Goal: Task Accomplishment & Management: Manage account settings

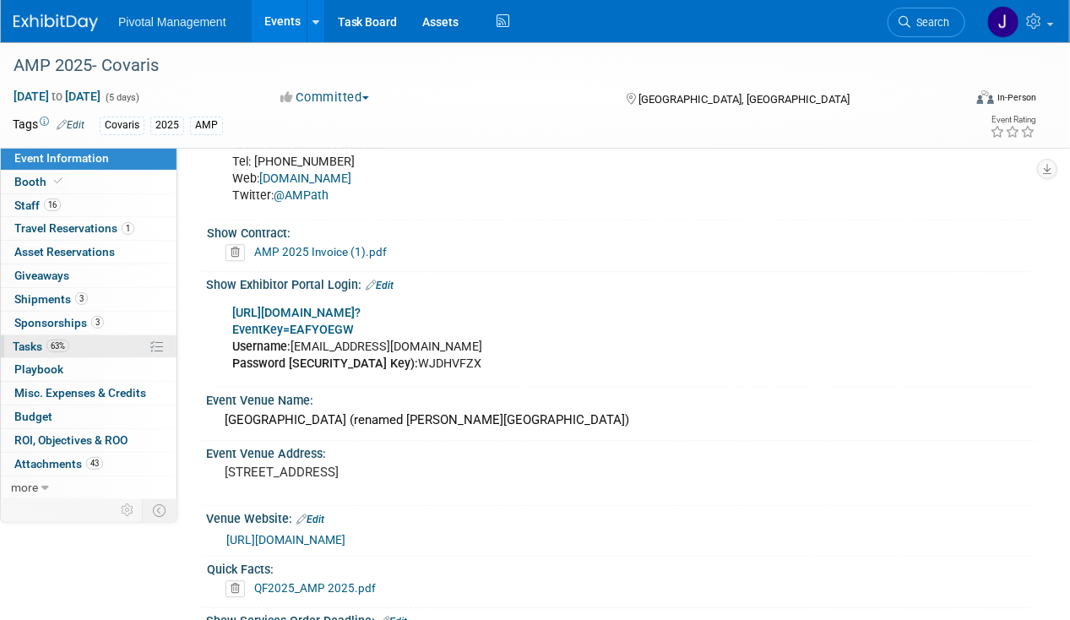
click at [98, 345] on link "63% Tasks 63%" at bounding box center [89, 346] width 176 height 23
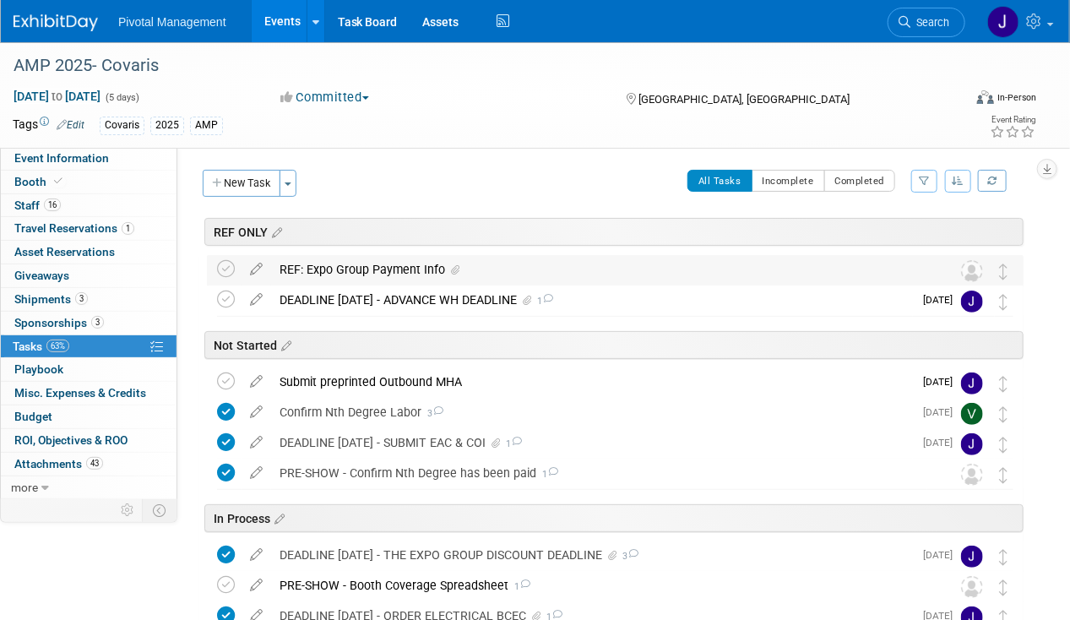
scroll to position [84, 0]
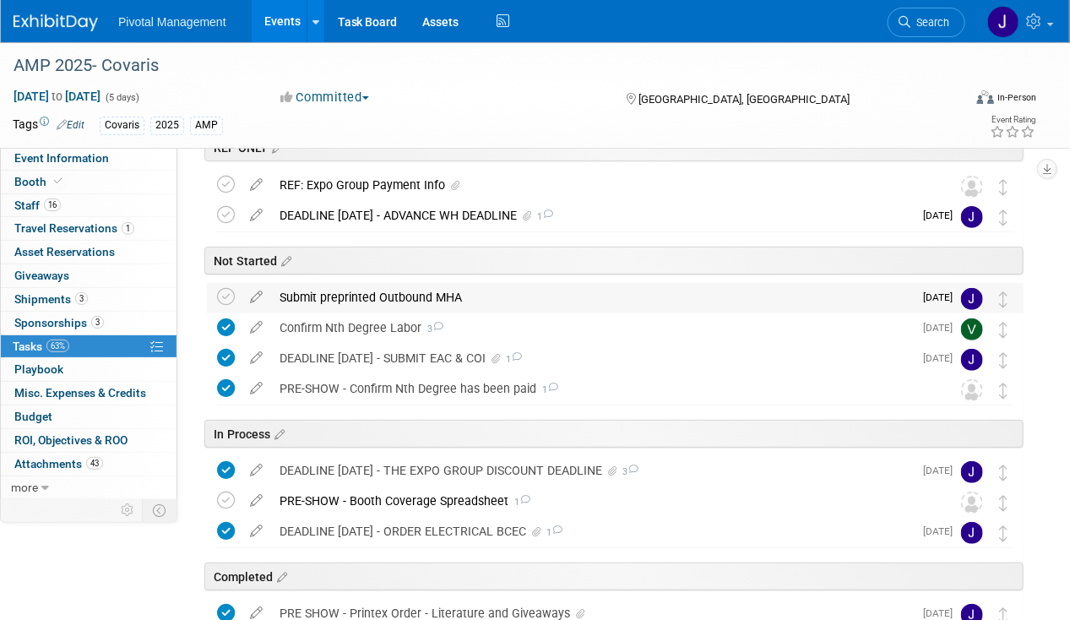
click at [436, 298] on div "Submit preprinted Outbound MHA" at bounding box center [592, 297] width 642 height 29
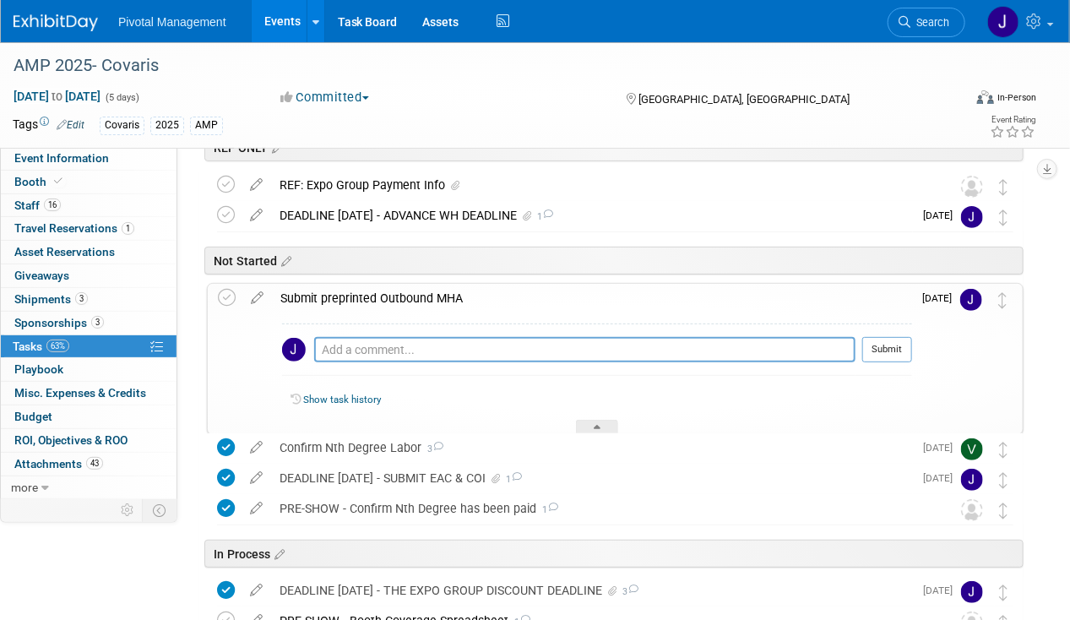
click at [435, 298] on div "Submit preprinted Outbound MHA" at bounding box center [592, 298] width 640 height 29
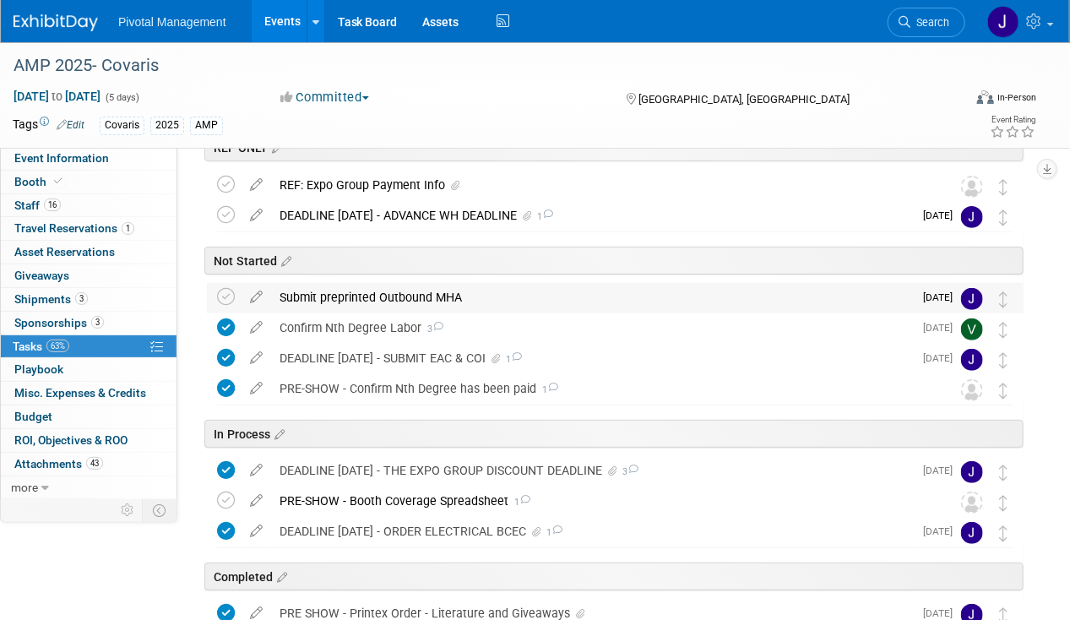
scroll to position [253, 0]
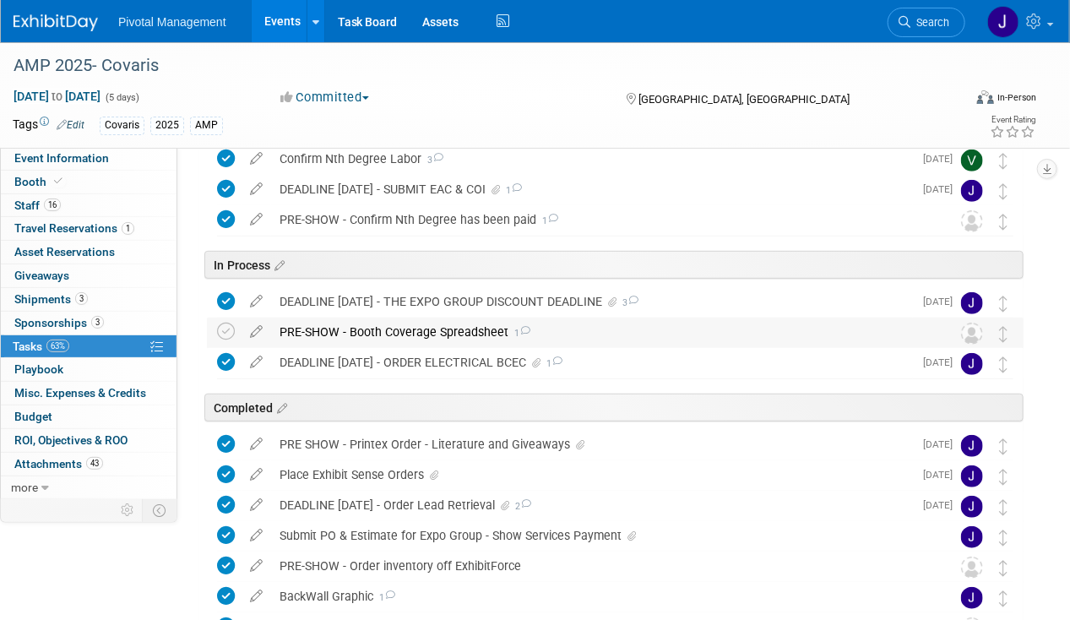
click at [433, 329] on div "PRE-SHOW - Booth Coverage Spreadsheet 1" at bounding box center [599, 332] width 656 height 29
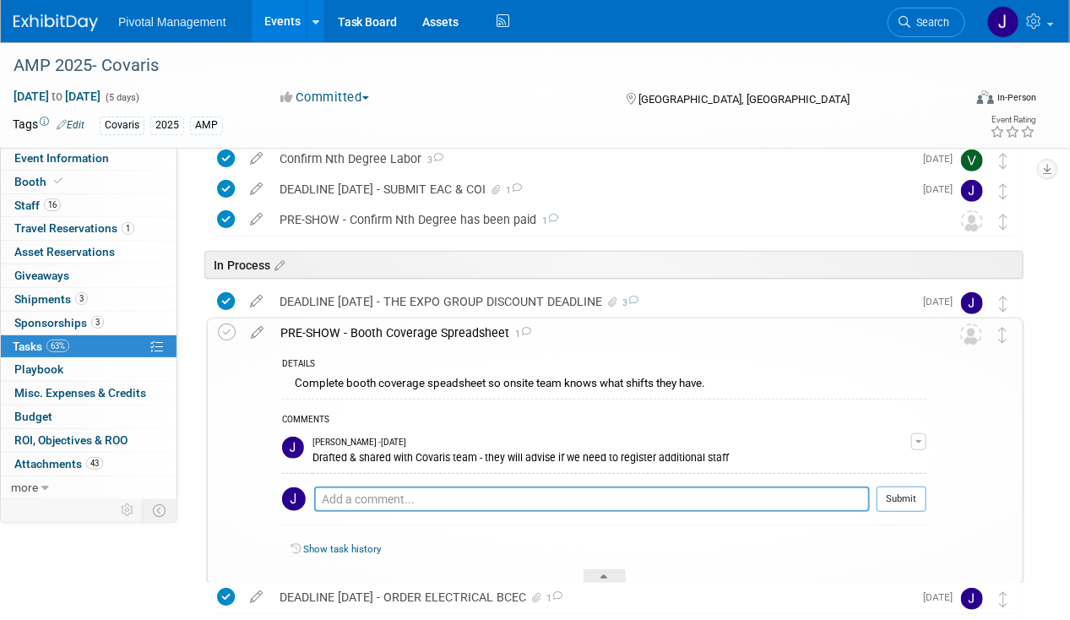
click at [433, 329] on div "PRE-SHOW - Booth Coverage Spreadsheet 1" at bounding box center [599, 332] width 655 height 29
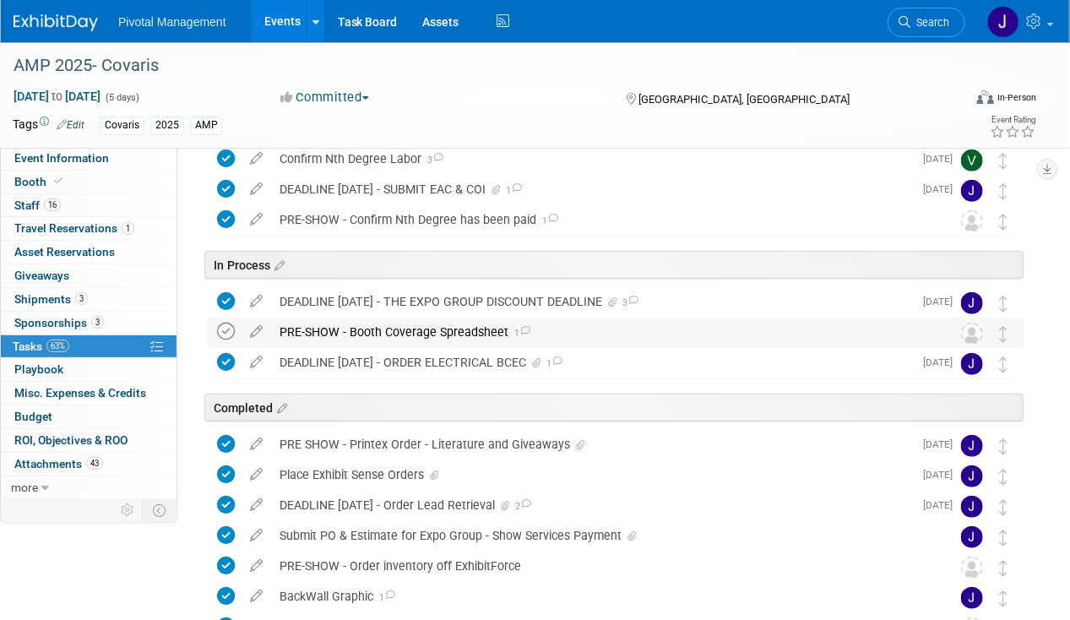
click at [226, 325] on icon at bounding box center [226, 332] width 18 height 18
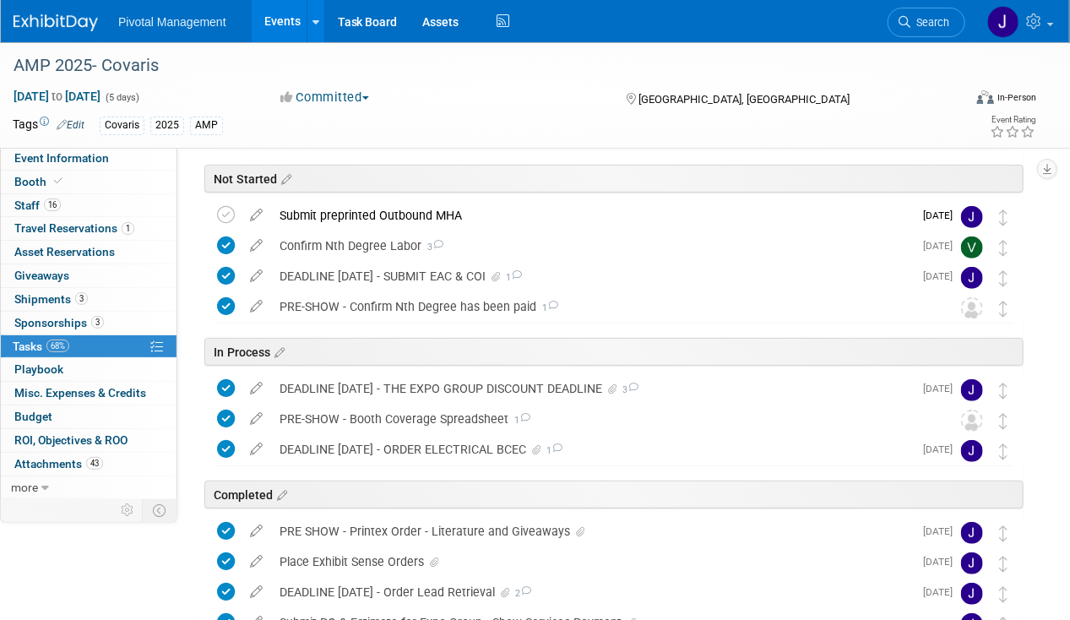
scroll to position [0, 0]
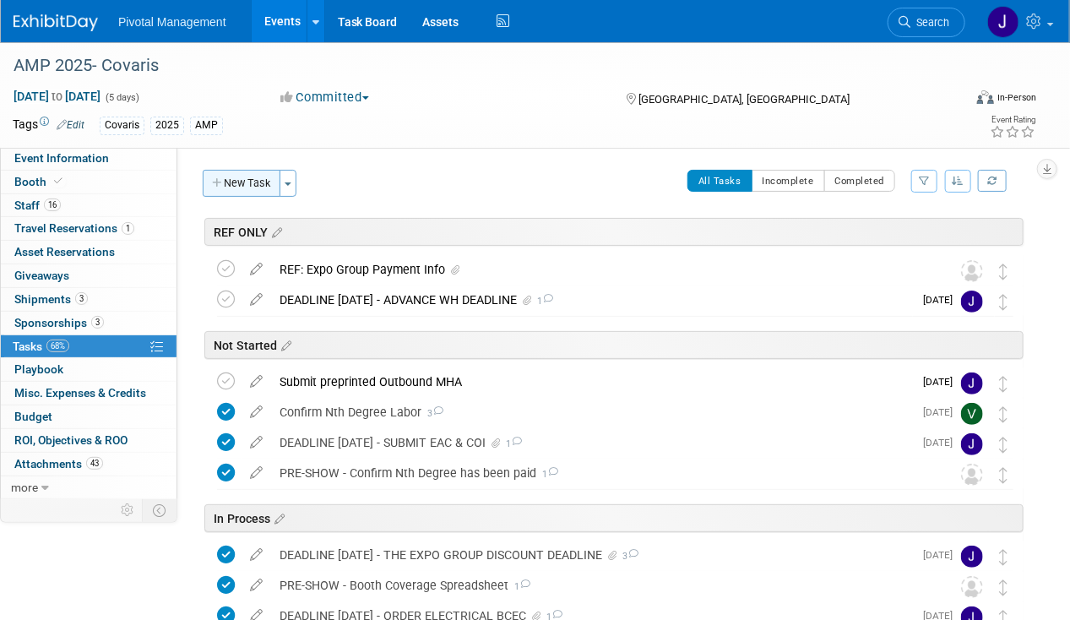
click at [252, 188] on button "New Task" at bounding box center [242, 183] width 78 height 27
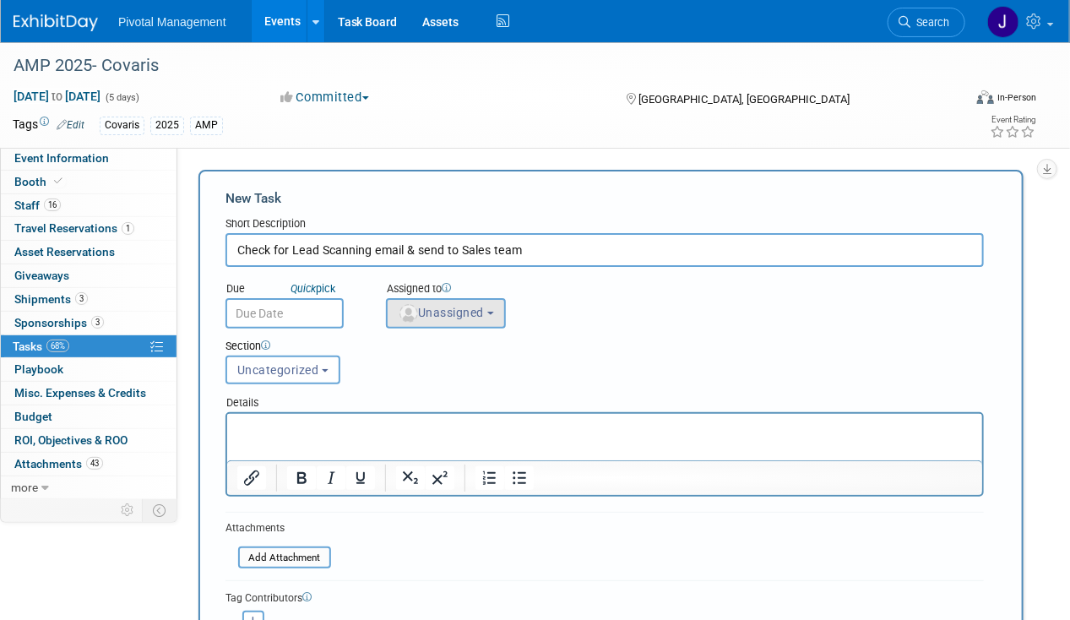
type input "Check for Lead Scanning email & send to Sales team"
click at [484, 307] on span "Unassigned" at bounding box center [441, 313] width 86 height 14
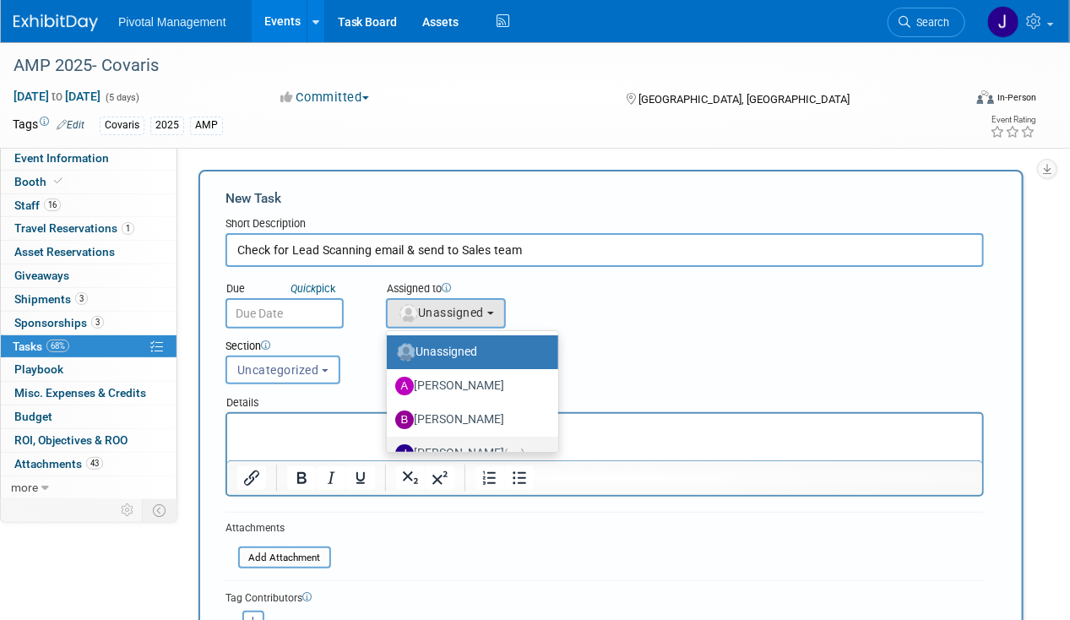
click at [459, 441] on label "Jessica Gatton (me)" at bounding box center [468, 453] width 146 height 27
click at [389, 446] on input "Jessica Gatton (me)" at bounding box center [383, 451] width 11 height 11
select select "497b41a6-53ff-4b84-8c73-e588064afe10"
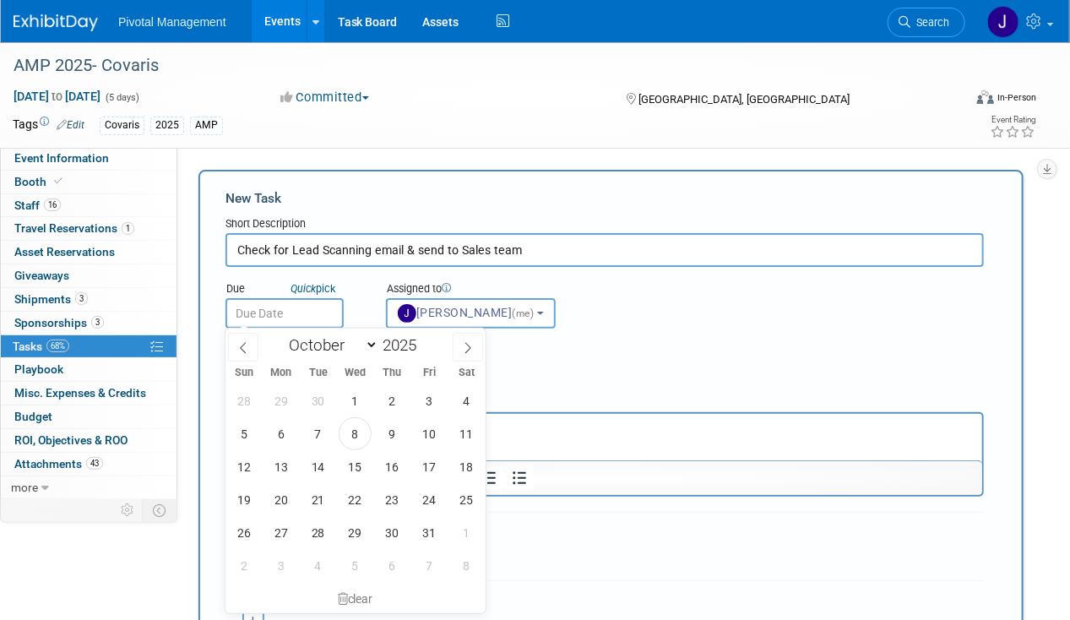
click at [307, 309] on input "text" at bounding box center [285, 313] width 118 height 30
click at [470, 351] on icon at bounding box center [468, 348] width 12 height 12
select select "10"
click at [280, 428] on span "3" at bounding box center [280, 433] width 33 height 33
type input "Nov 3, 2025"
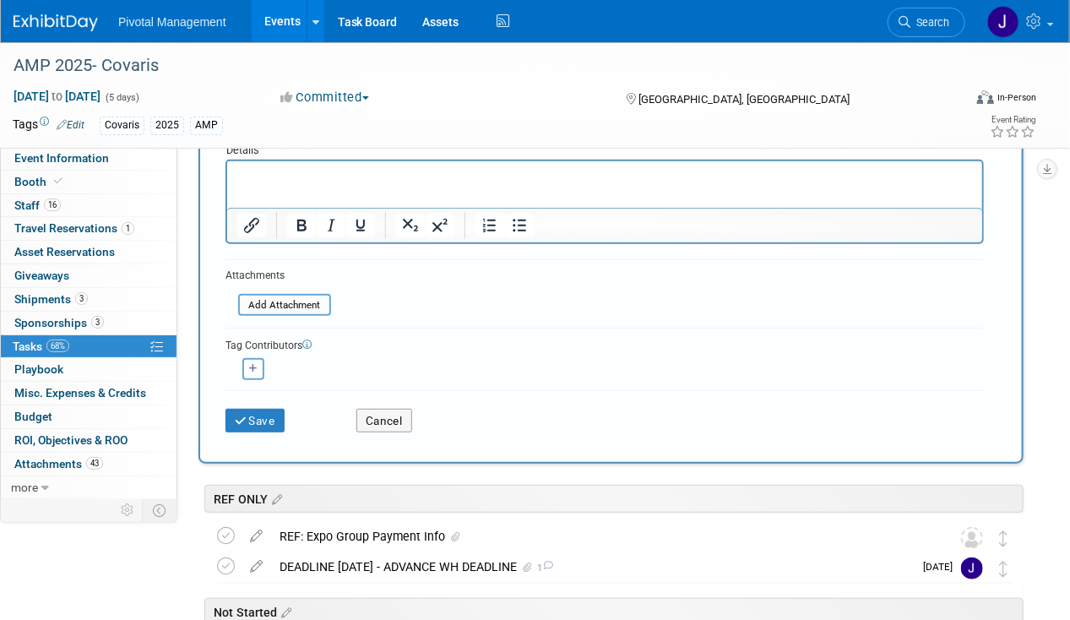
scroll to position [253, 0]
click at [264, 397] on div "Save" at bounding box center [278, 414] width 131 height 35
click at [260, 408] on button "Save" at bounding box center [255, 420] width 59 height 24
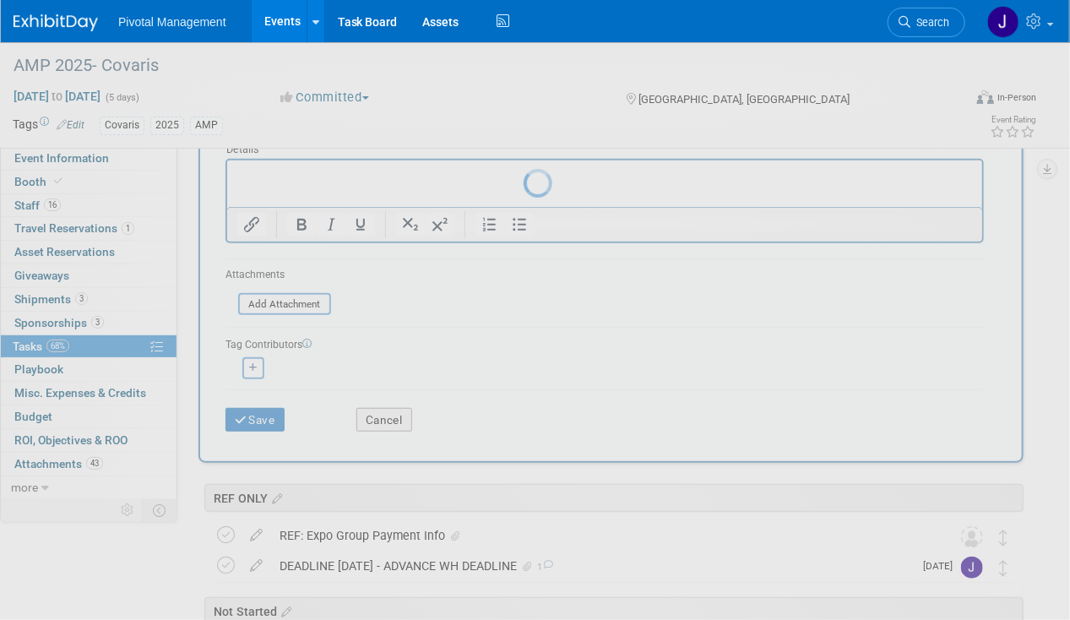
scroll to position [0, 0]
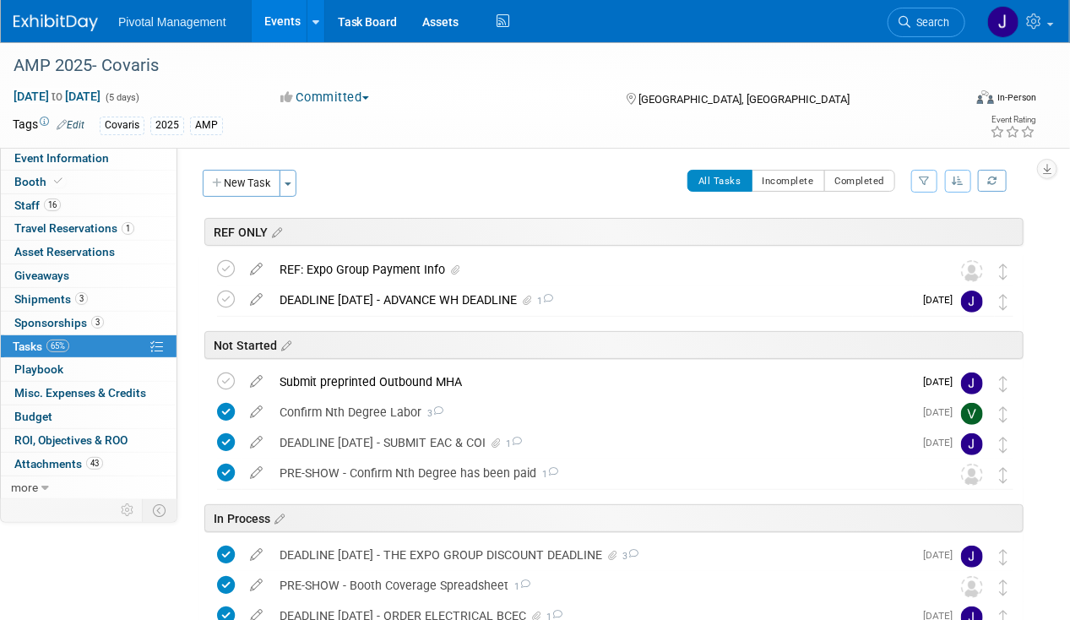
click at [286, 14] on link "Events" at bounding box center [283, 21] width 62 height 42
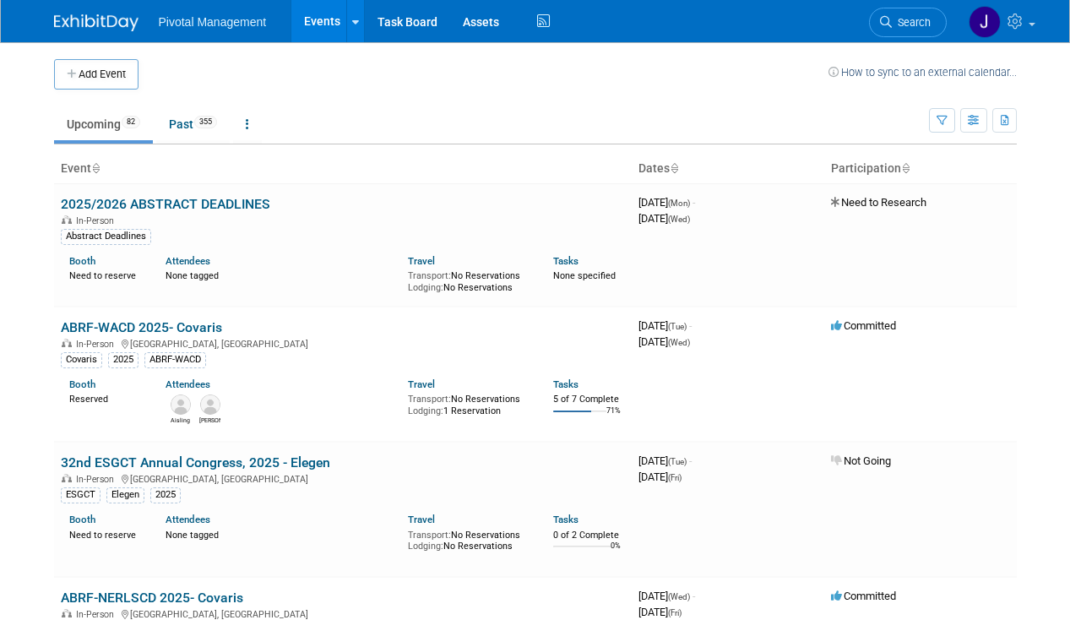
drag, startPoint x: 0, startPoint y: 0, endPoint x: 930, endPoint y: 23, distance: 930.3
click at [932, 23] on link "Search" at bounding box center [908, 23] width 78 height 30
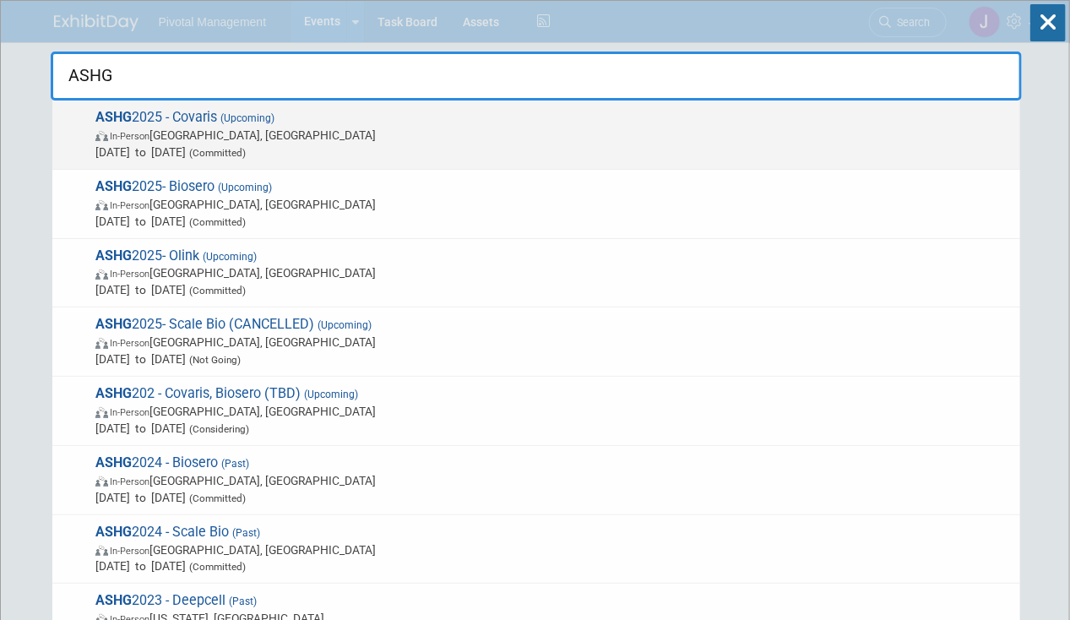
type input "ASHG"
click at [511, 131] on span "In-Person [GEOGRAPHIC_DATA], [GEOGRAPHIC_DATA]" at bounding box center [553, 135] width 916 height 17
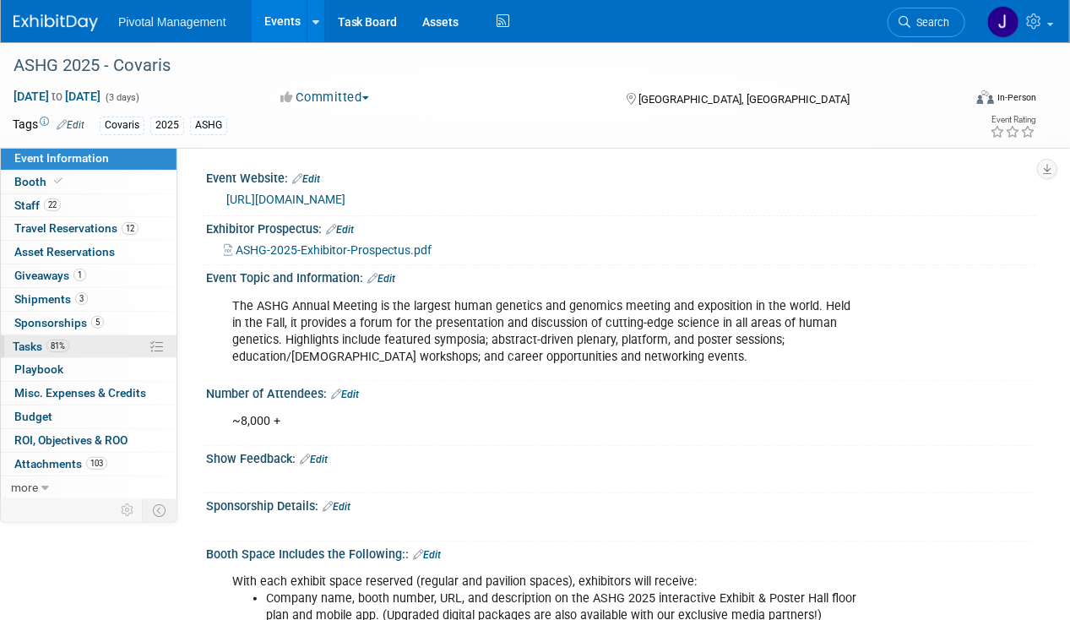
click at [73, 340] on link "81% Tasks 81%" at bounding box center [89, 346] width 176 height 23
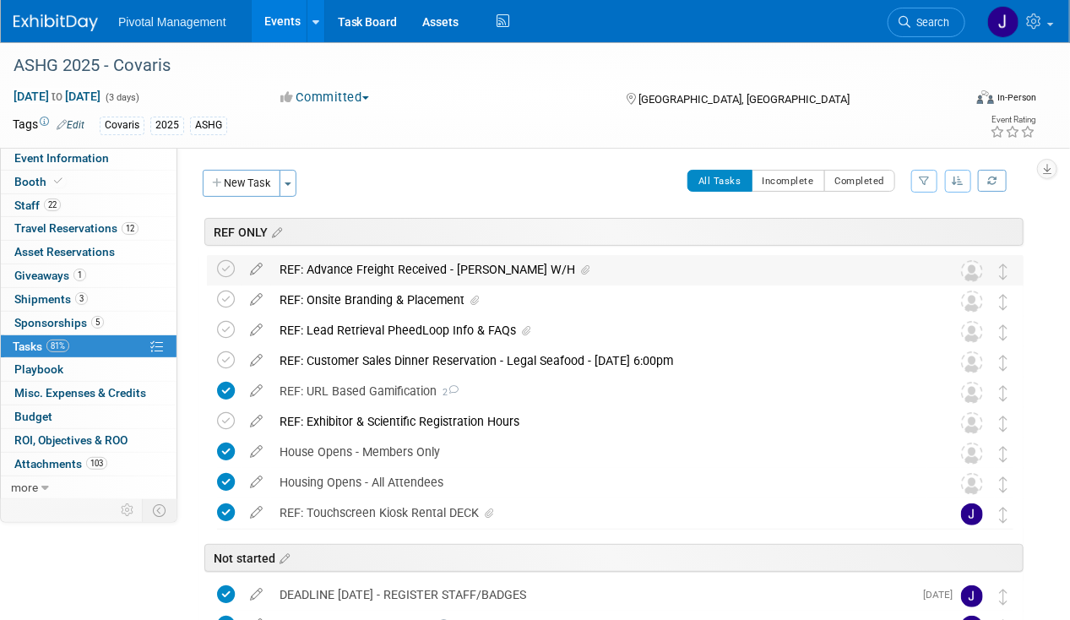
click at [380, 263] on div "REF: Advance Freight Received - Freeman W/H" at bounding box center [599, 269] width 656 height 29
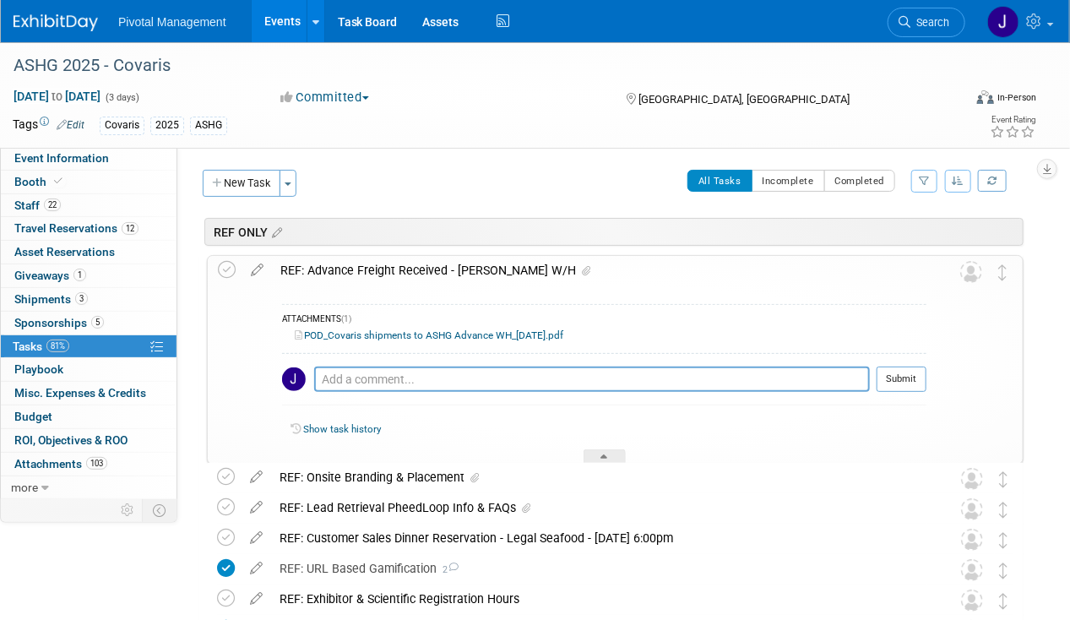
click at [389, 329] on link "POD_Covaris shipments to ASHG Advance WH_10.08.25.pdf" at bounding box center [429, 335] width 269 height 12
click at [447, 381] on textarea at bounding box center [592, 379] width 556 height 25
click at [467, 374] on textarea "Includes PRINTEX shipment + ExhibitSense shipment (booth properties)" at bounding box center [592, 379] width 556 height 24
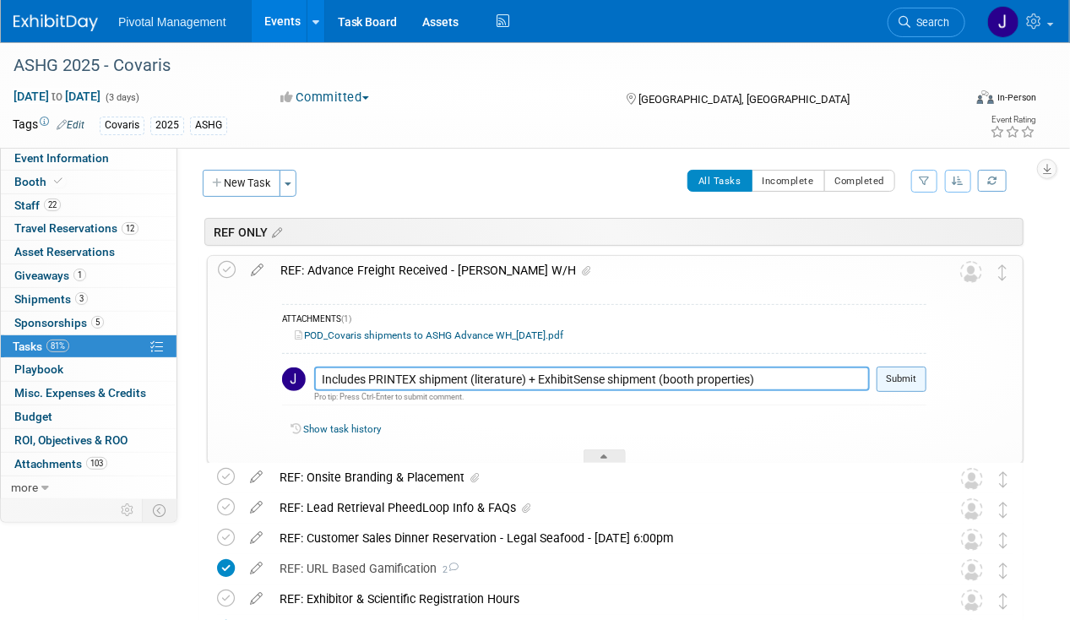
type textarea "Includes PRINTEX shipment (literature) + ExhibitSense shipment (booth propertie…"
click at [910, 374] on button "Submit" at bounding box center [902, 379] width 50 height 25
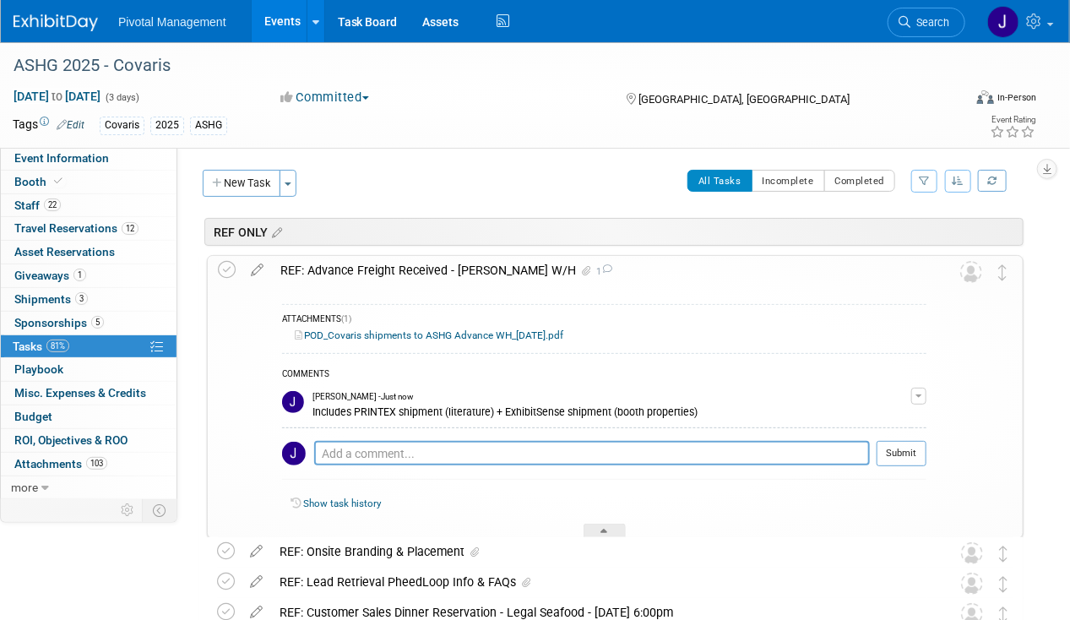
click at [282, 25] on link "Events" at bounding box center [283, 21] width 62 height 42
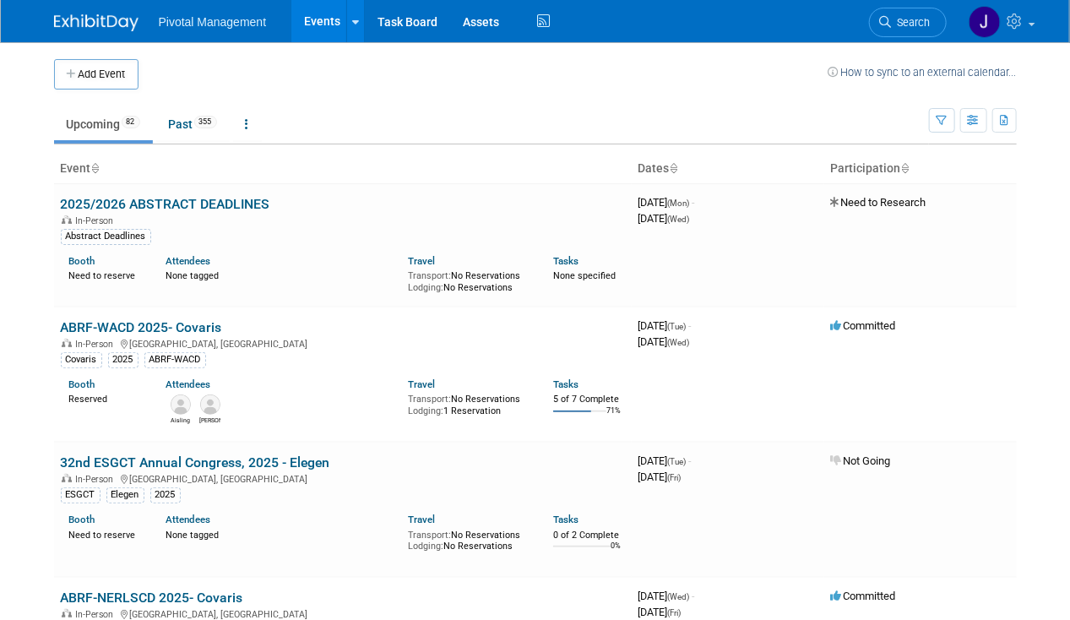
click at [898, 16] on span "Search" at bounding box center [911, 22] width 39 height 13
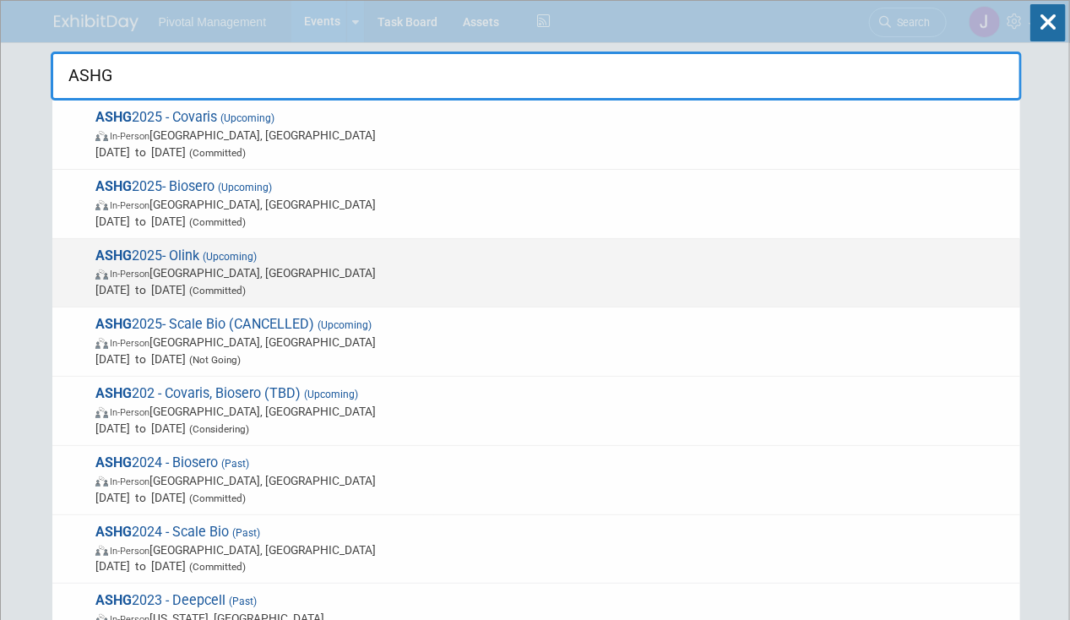
type input "ASHG"
click at [448, 254] on span "ASHG 2025- Olink (Upcoming) In-Person Boston, MA Oct 15, 2025 to Oct 17, 2025 (…" at bounding box center [551, 273] width 922 height 52
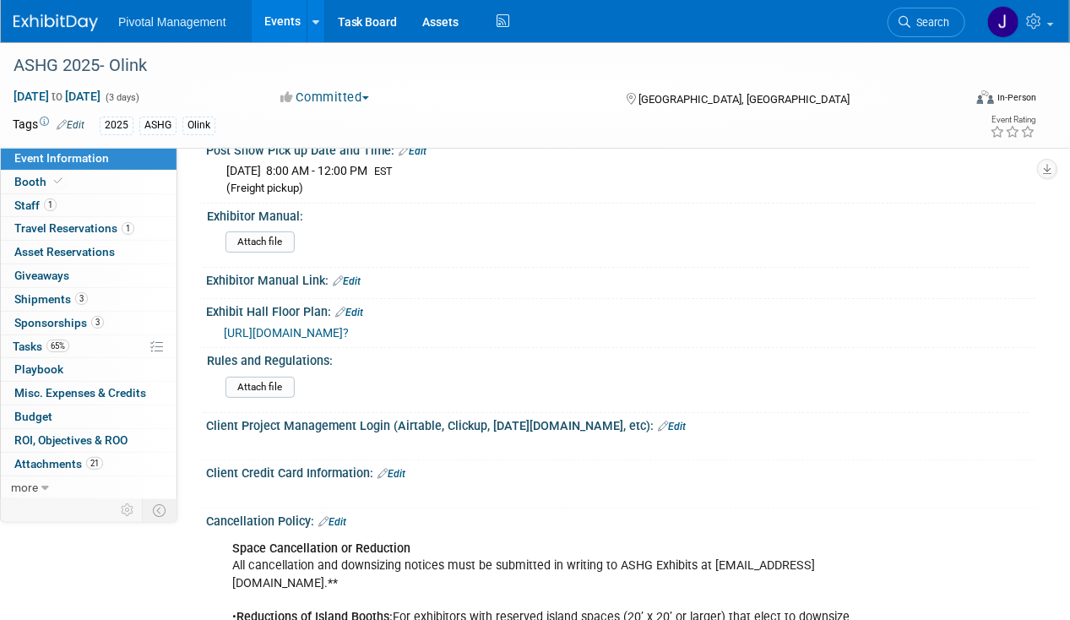
scroll to position [2450, 0]
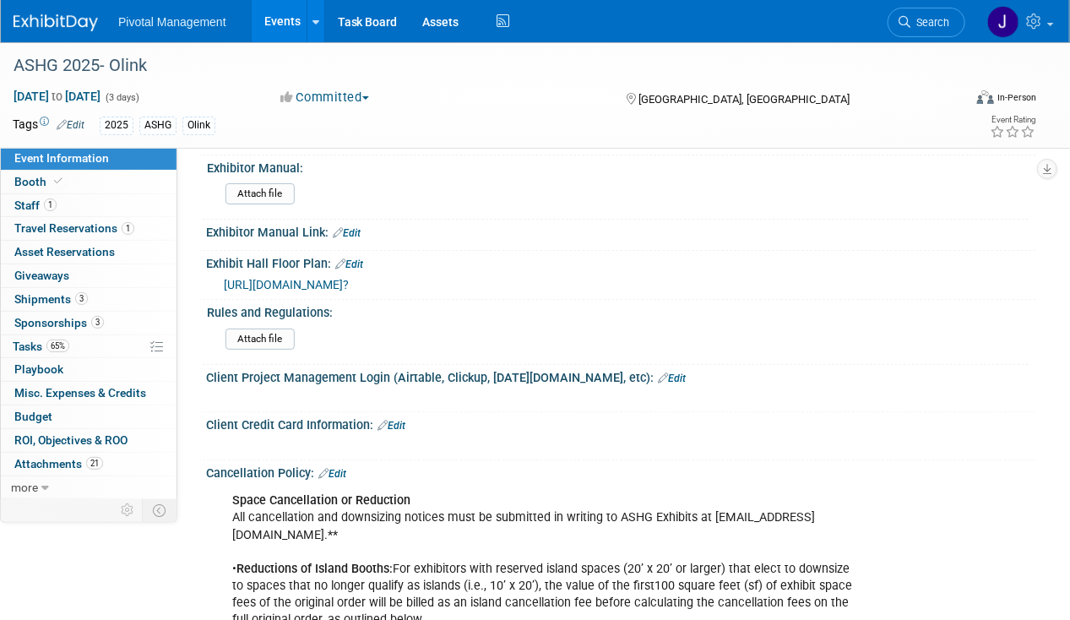
click at [900, 7] on li "Search" at bounding box center [927, 20] width 78 height 41
click at [913, 20] on span "Search" at bounding box center [930, 22] width 39 height 13
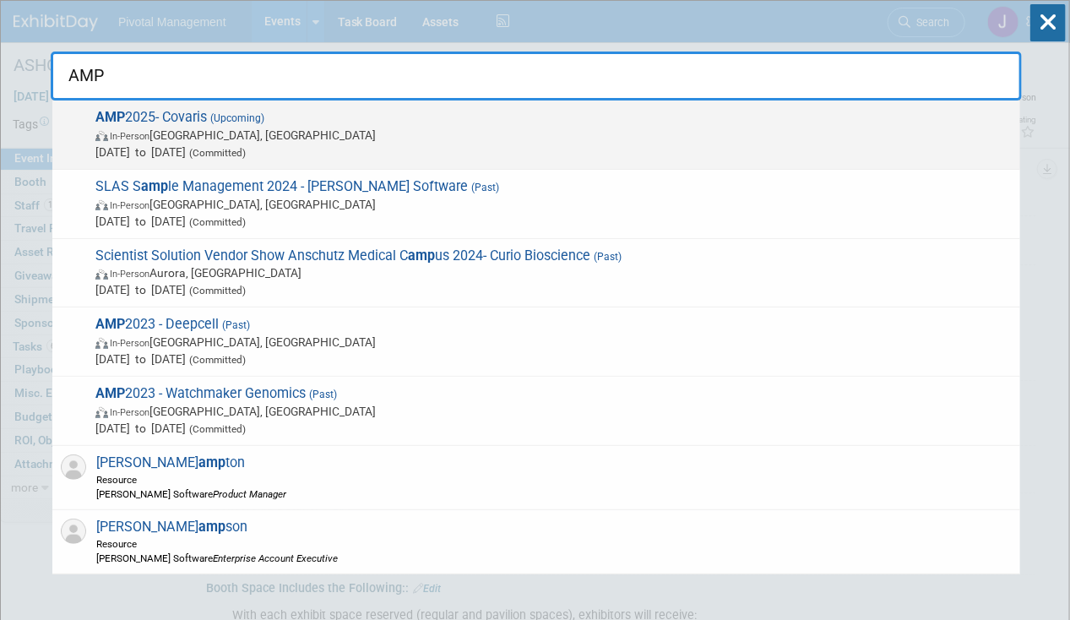
type input "AMP"
click at [406, 138] on span "In-Person [GEOGRAPHIC_DATA], [GEOGRAPHIC_DATA]" at bounding box center [553, 135] width 916 height 17
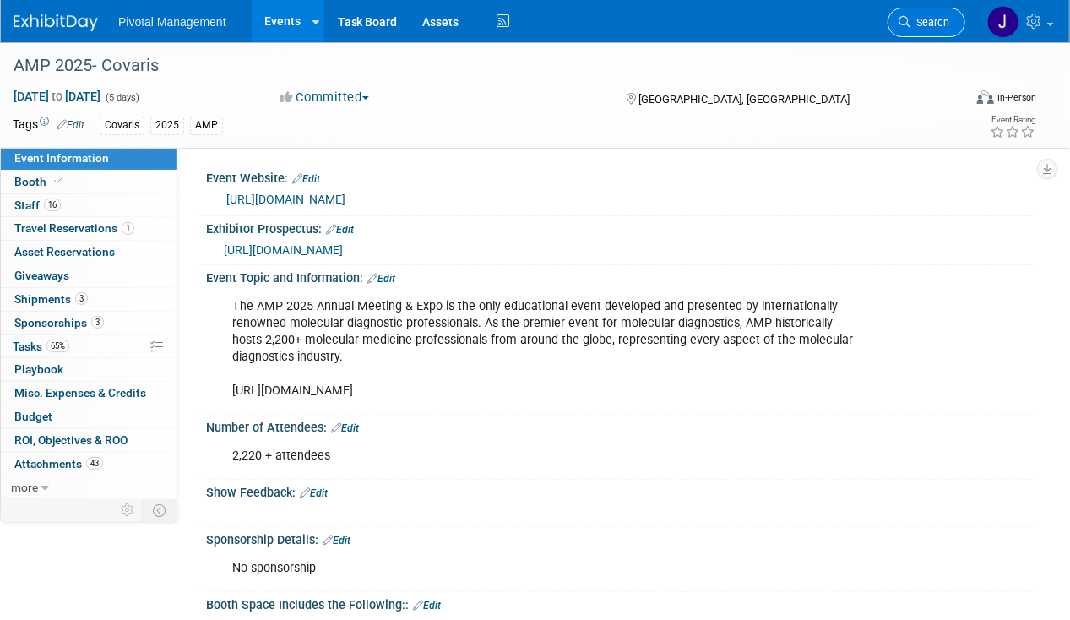
click at [917, 26] on span "Search" at bounding box center [930, 22] width 39 height 13
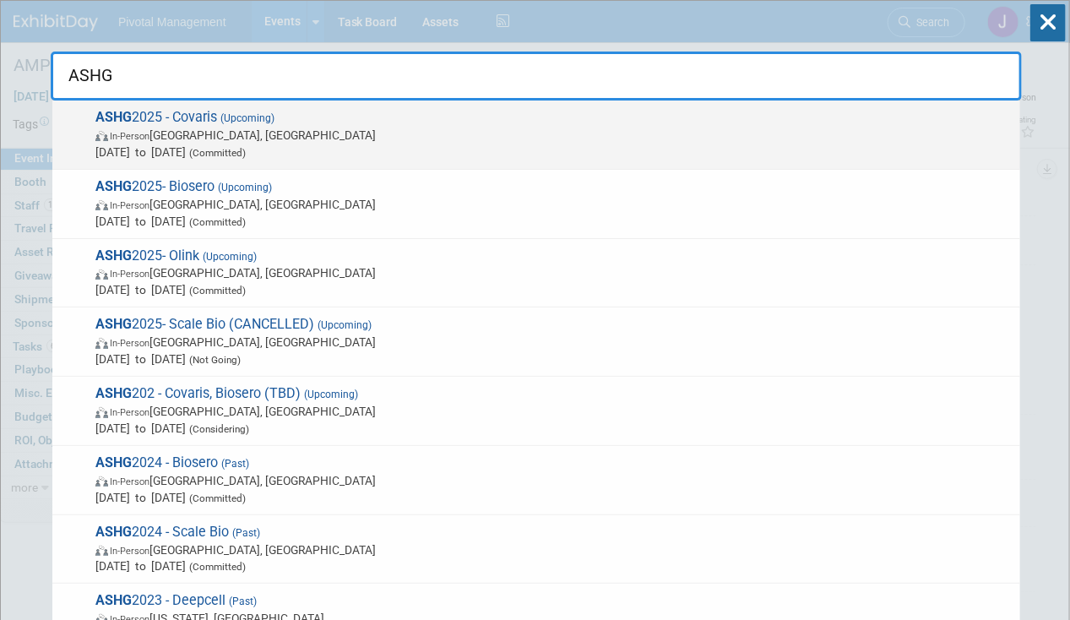
type input "ASHG"
click at [578, 148] on span "Oct 15, 2025 to Oct 17, 2025 (Committed)" at bounding box center [553, 152] width 916 height 17
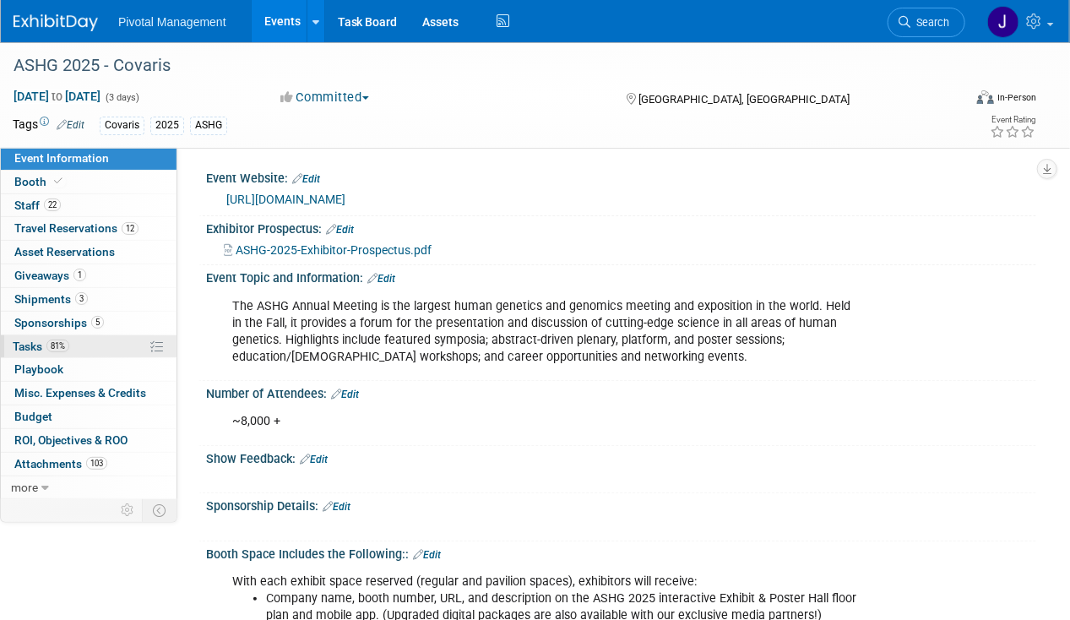
click at [68, 340] on span "Tasks 81%" at bounding box center [41, 347] width 57 height 14
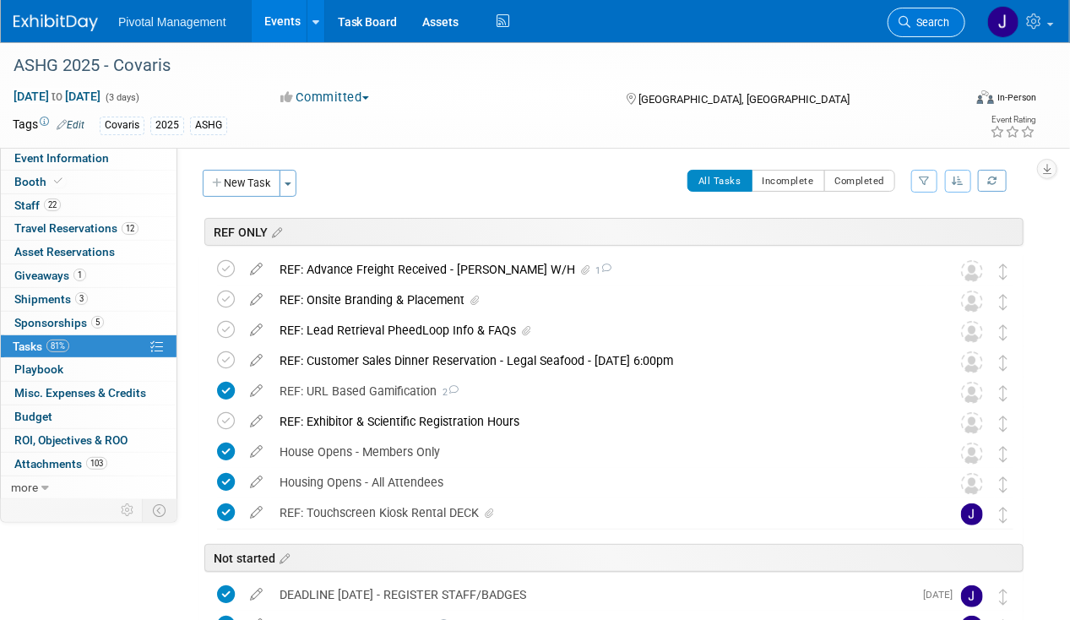
click at [933, 23] on span "Search" at bounding box center [930, 22] width 39 height 13
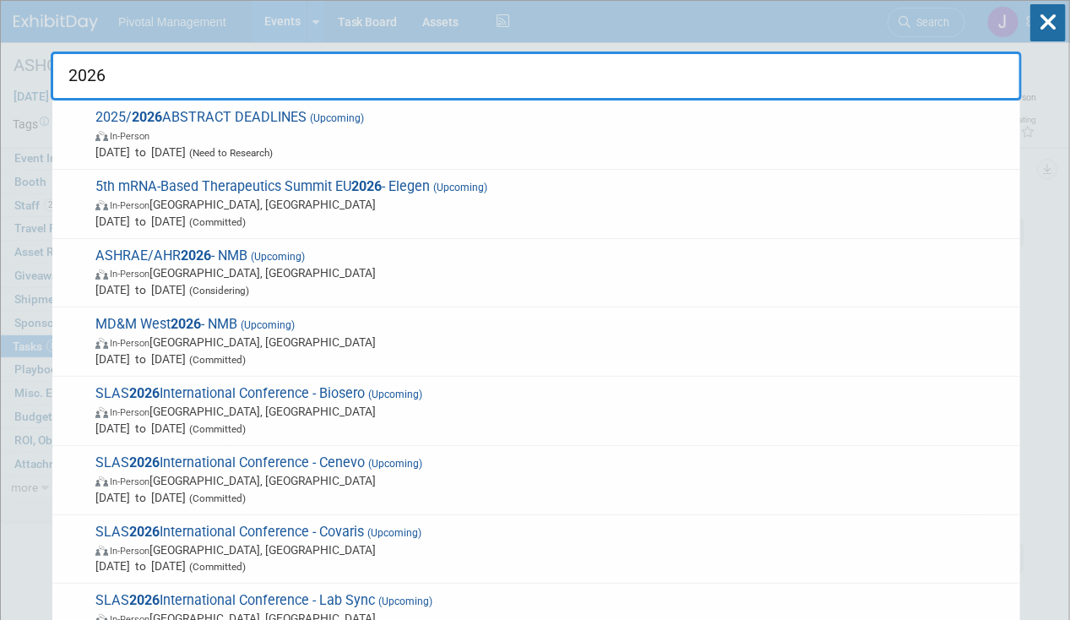
click at [75, 69] on input "2026" at bounding box center [536, 76] width 971 height 49
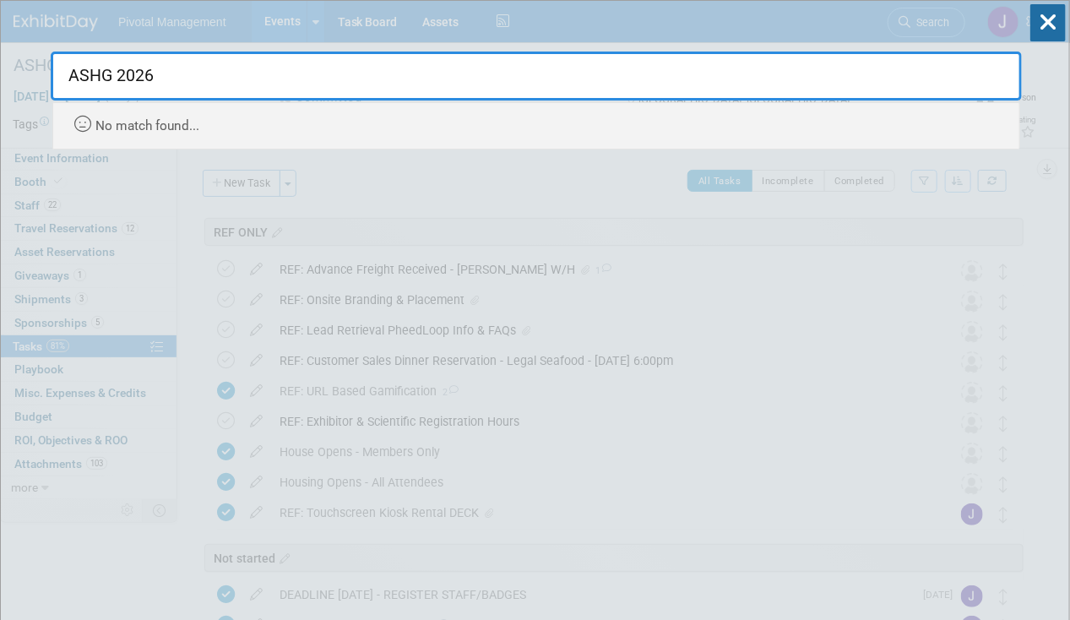
click at [181, 63] on input "ASHG 2026" at bounding box center [536, 76] width 971 height 49
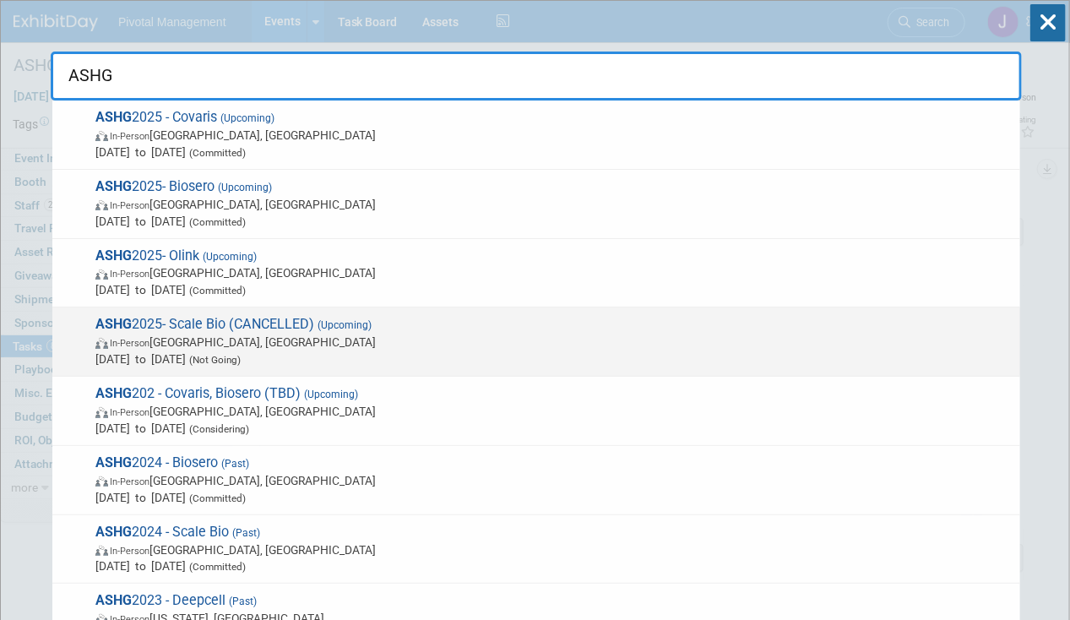
scroll to position [84, 0]
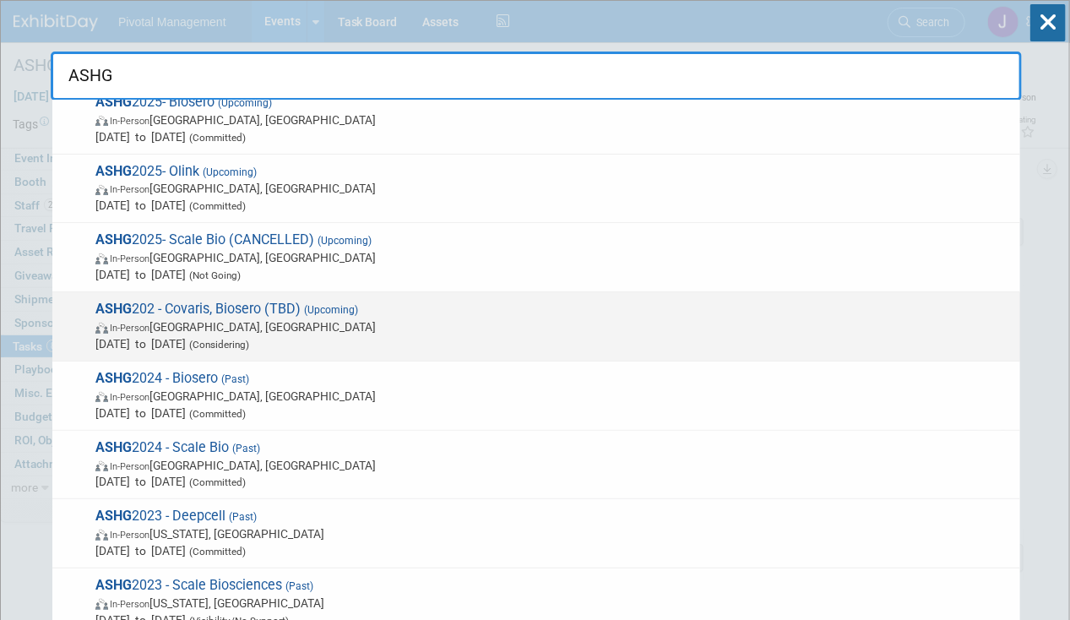
type input "ASHG"
click at [261, 320] on span "In-Person Montreal, Canada" at bounding box center [553, 326] width 916 height 17
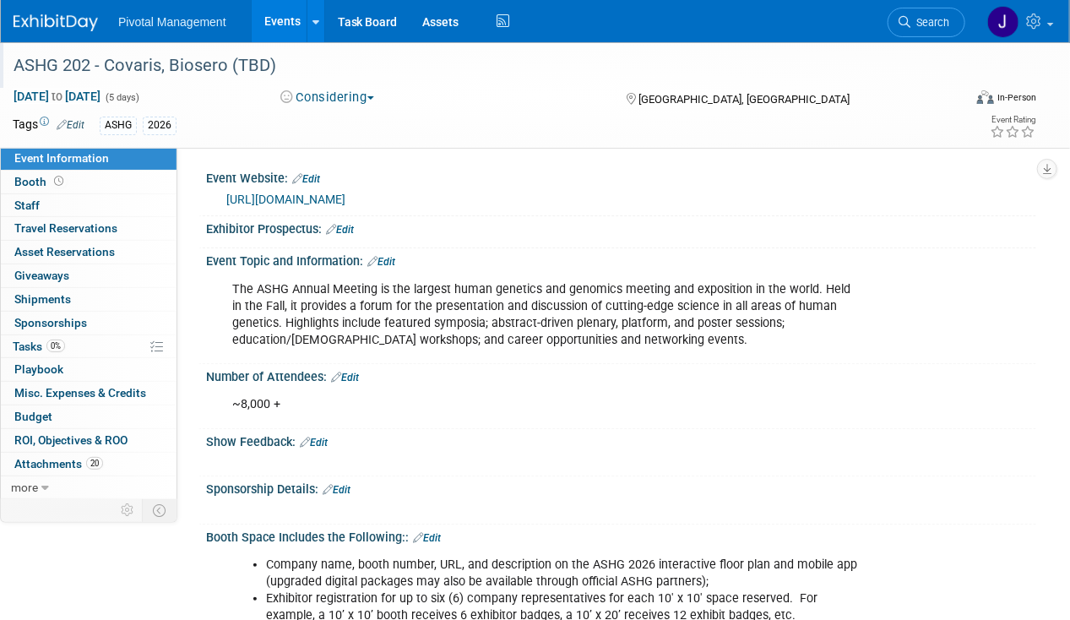
click at [89, 60] on div "ASHG 202 - Covaris, Biosero (TBD)" at bounding box center [479, 66] width 942 height 30
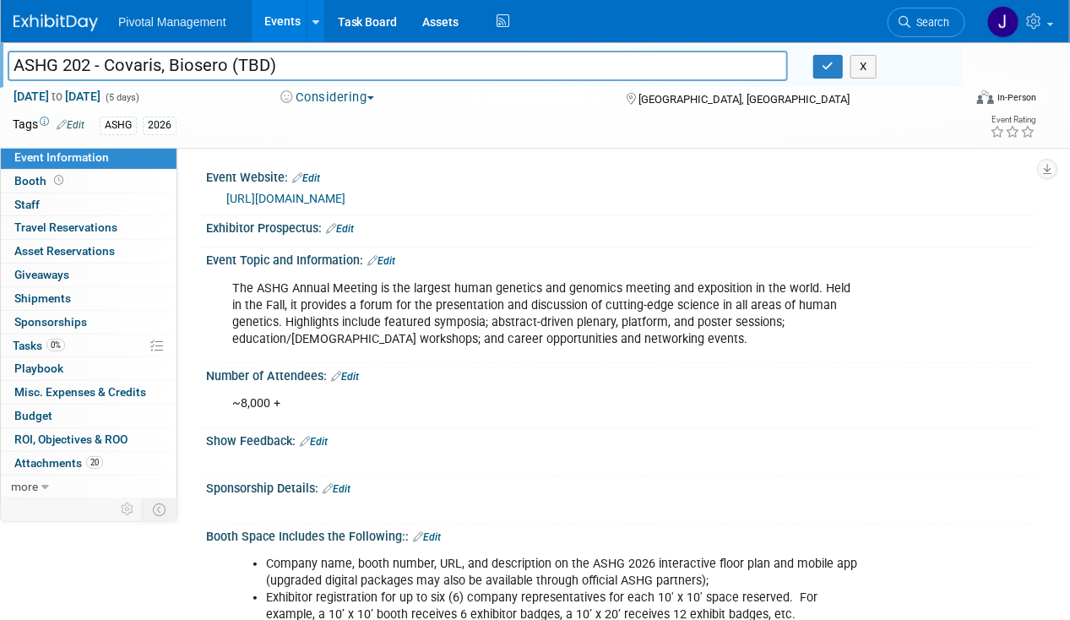
click at [90, 67] on input "ASHG 202 - Covaris, Biosero (TBD)" at bounding box center [398, 66] width 780 height 30
type input "ASHG 2026 - Covaris, Biosero (TBD)"
click at [818, 71] on button "button" at bounding box center [828, 67] width 30 height 24
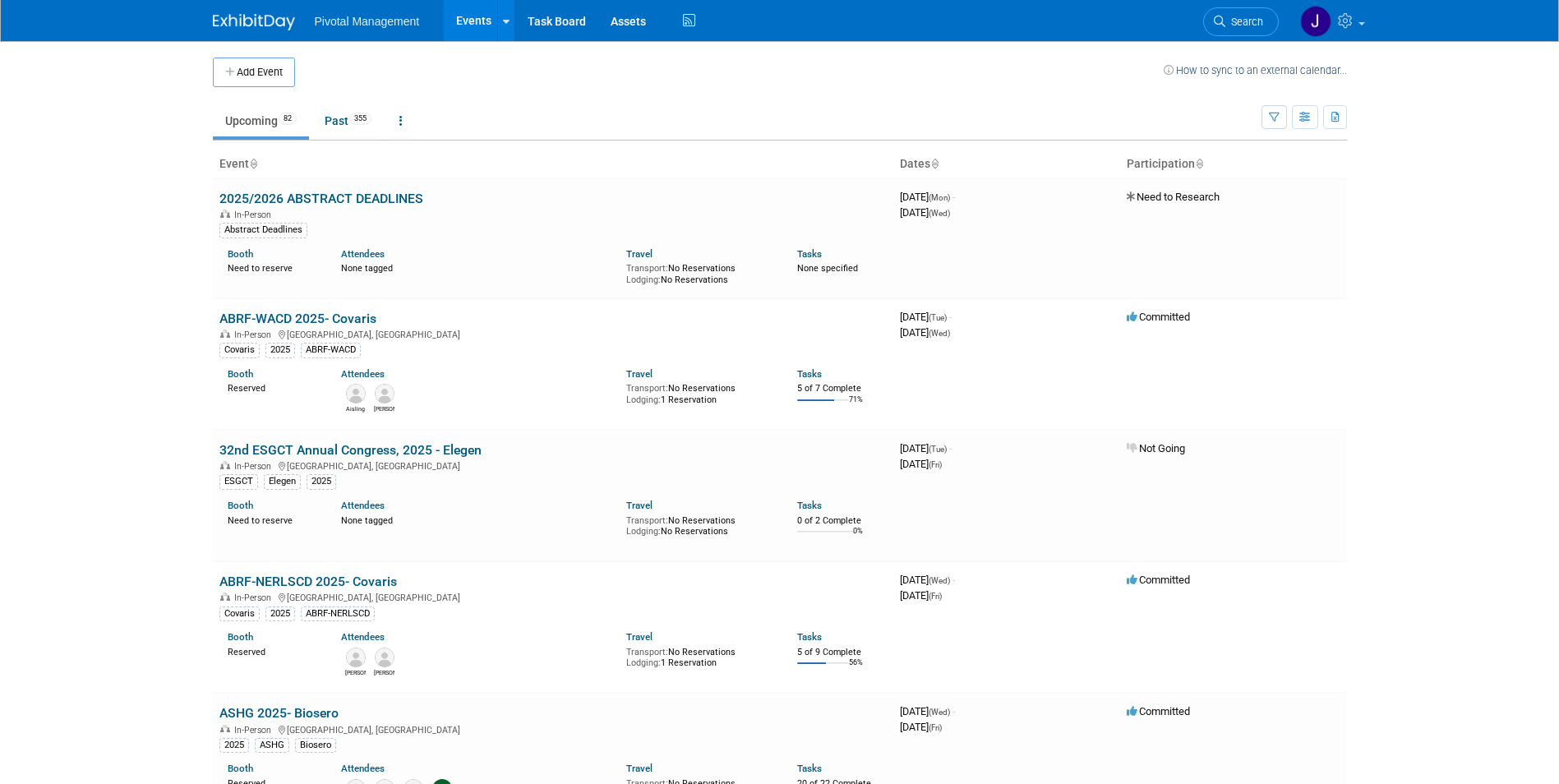
click at [1267, 15] on link "Search" at bounding box center [1242, 22] width 76 height 29
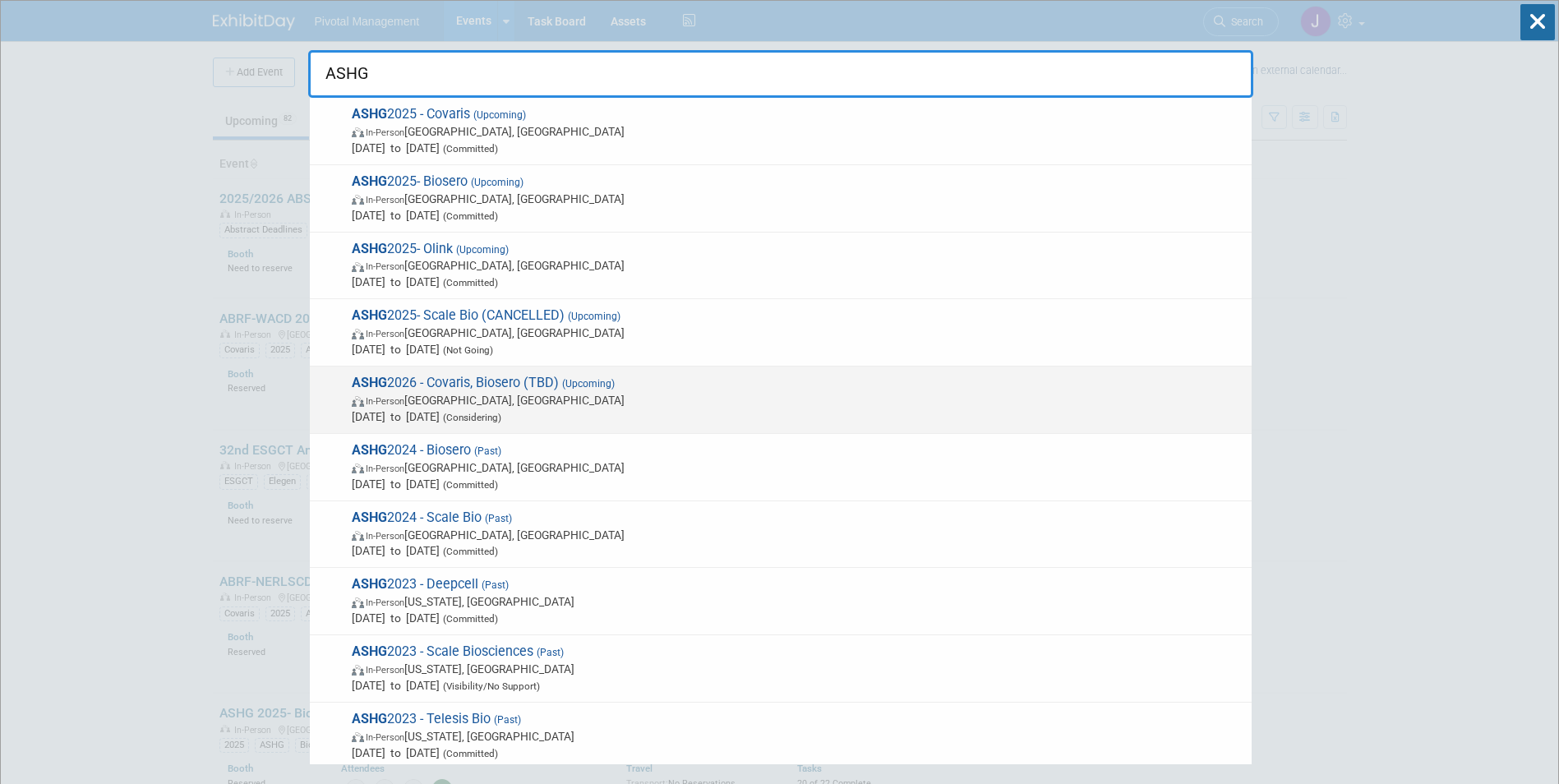
type input "ASHG"
click at [562, 404] on span "In-Person Montreal, Canada" at bounding box center [798, 400] width 891 height 17
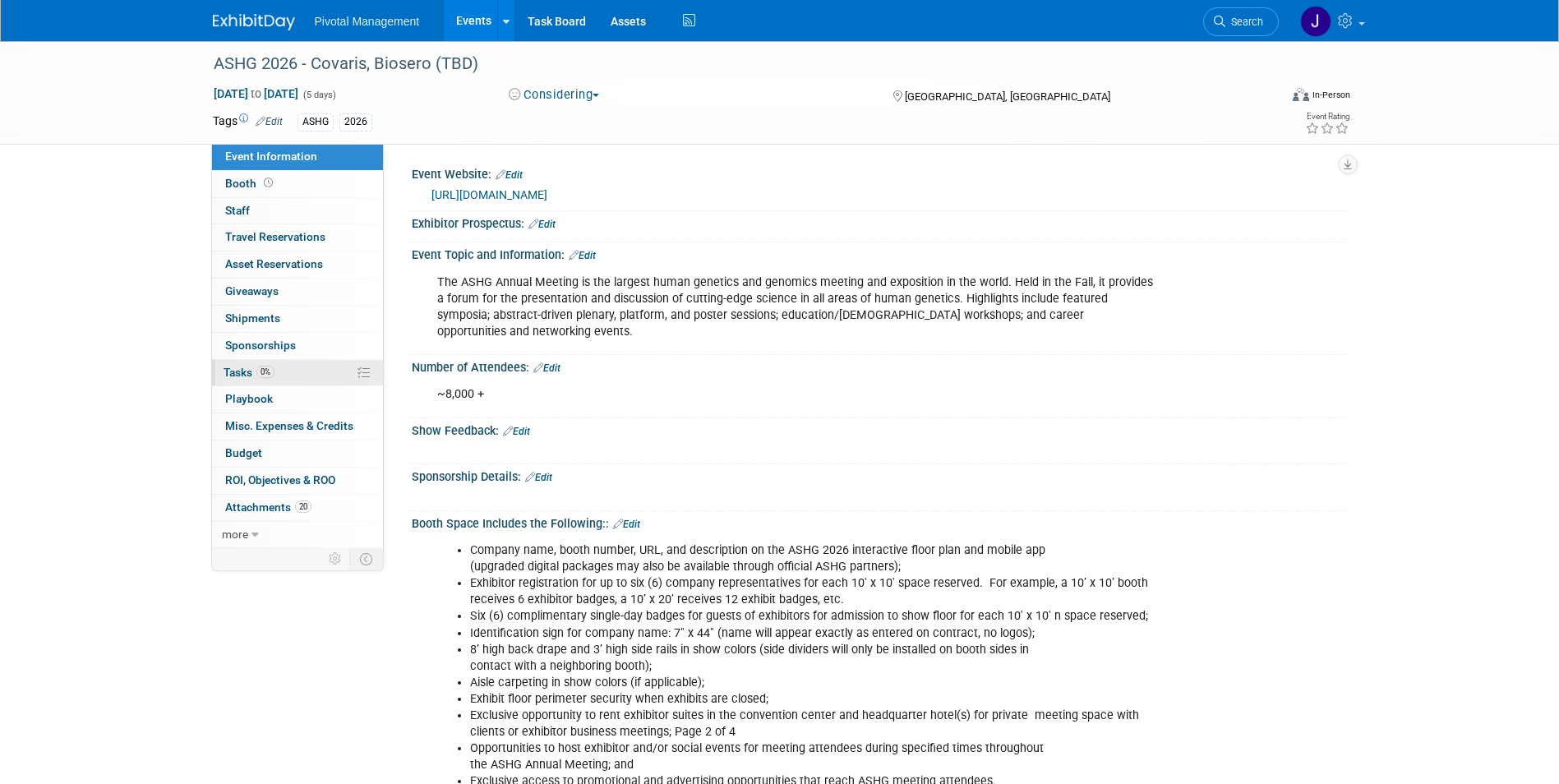
drag, startPoint x: 272, startPoint y: 368, endPoint x: 289, endPoint y: 362, distance: 18.0
click at [272, 368] on span "0%" at bounding box center [266, 372] width 18 height 13
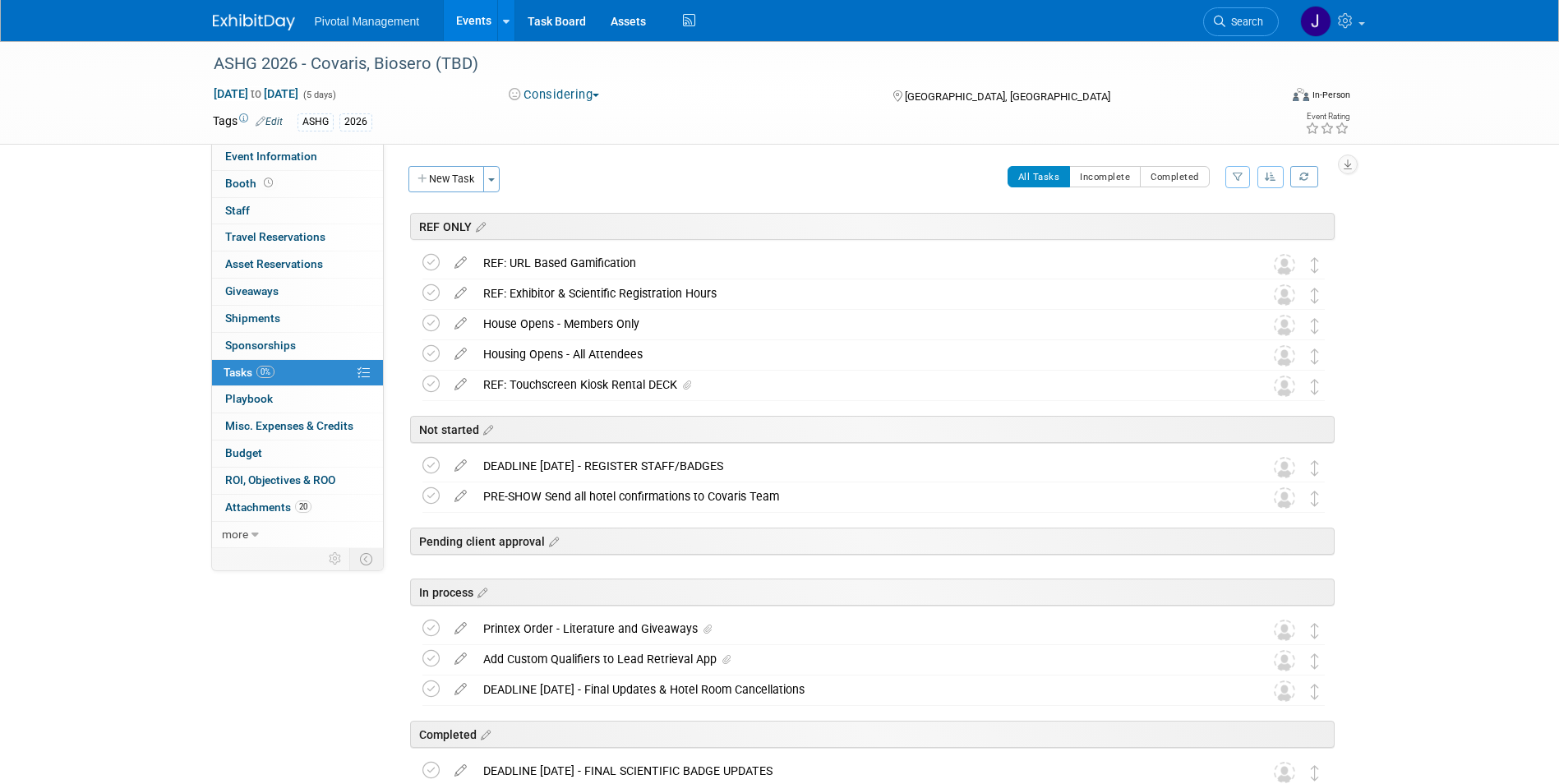
click at [277, 145] on div "ASHG 2026 - Covaris, Biosero (TBD) [DATE] to [DATE] (5 days) [DATE] to [DATE] C…" at bounding box center [780, 92] width 1559 height 103
click at [277, 157] on span "Event Information" at bounding box center [271, 157] width 92 height 14
